Goal: Find specific page/section: Find specific page/section

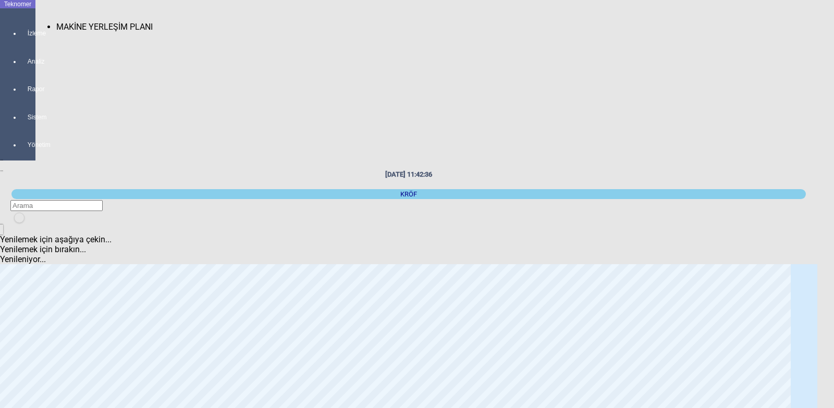
click at [62, 22] on span "MAKİNE YERLEŞİM PLANI" at bounding box center [104, 27] width 96 height 10
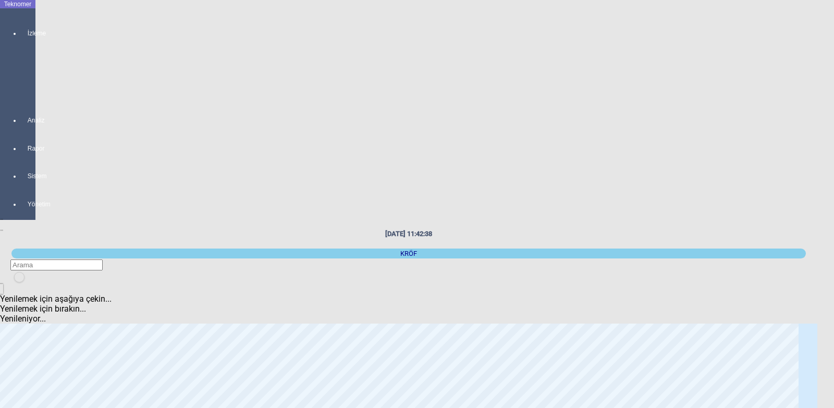
scroll to position [52, 0]
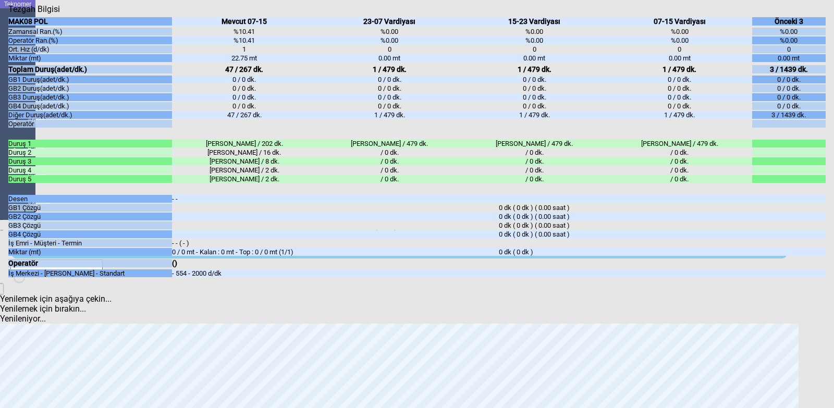
click at [8, 14] on icon "Kapat" at bounding box center [8, 14] width 0 height 0
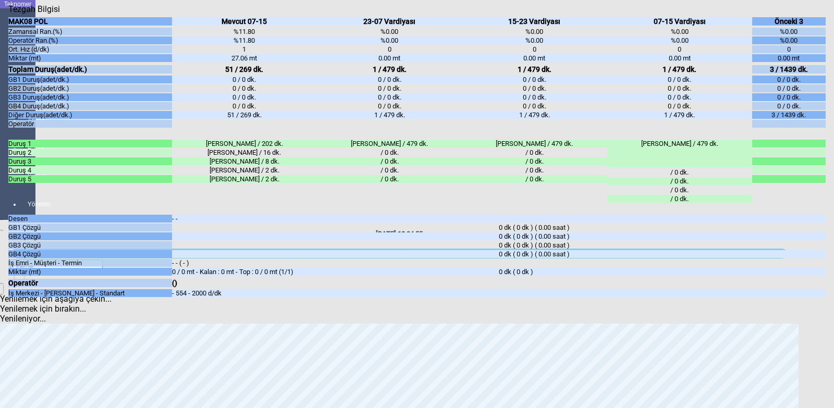
click at [8, 14] on icon "Kapat" at bounding box center [8, 14] width 0 height 0
click at [818, 14] on div "Kapat" at bounding box center [416, 14] width 817 height 0
click at [8, 14] on icon "Kapat" at bounding box center [8, 14] width 0 height 0
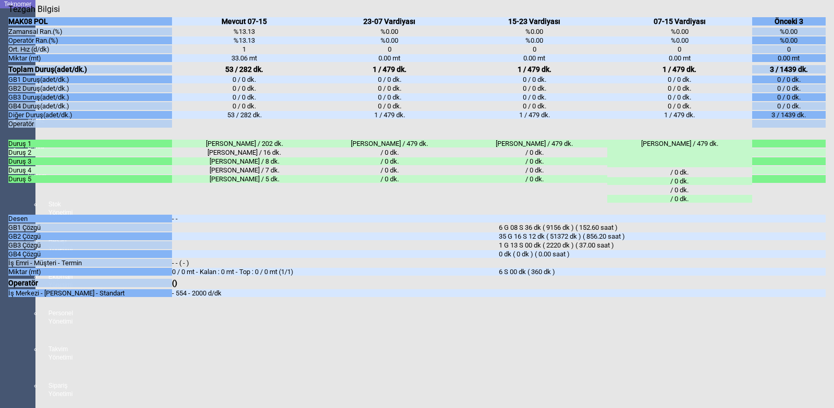
click at [8, 14] on icon "Kapat" at bounding box center [8, 14] width 0 height 0
